Goal: Find specific page/section: Find specific page/section

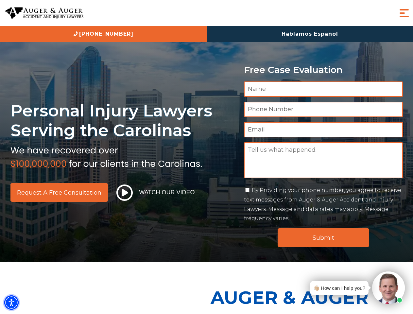
click at [11, 302] on img "Accessibility Menu" at bounding box center [11, 302] width 14 height 14
